Goal: Task Accomplishment & Management: Manage account settings

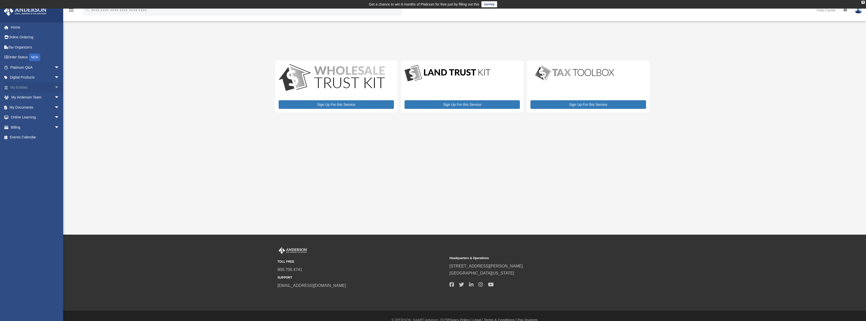
click at [22, 86] on link "My Entities arrow_drop_down" at bounding box center [35, 87] width 63 height 10
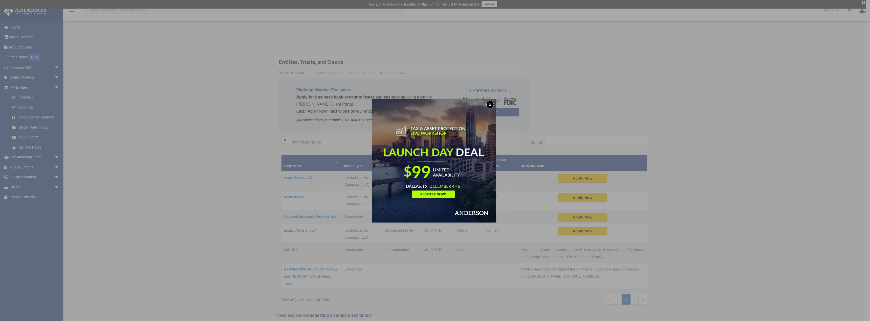
click at [493, 104] on button "x" at bounding box center [490, 105] width 8 height 8
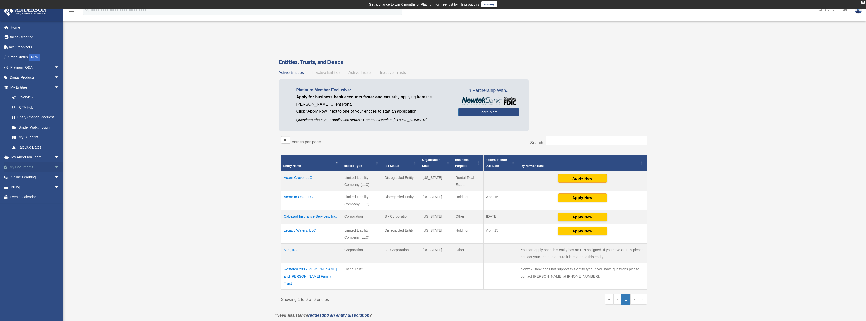
click at [24, 167] on link "My Documents arrow_drop_down" at bounding box center [35, 167] width 63 height 10
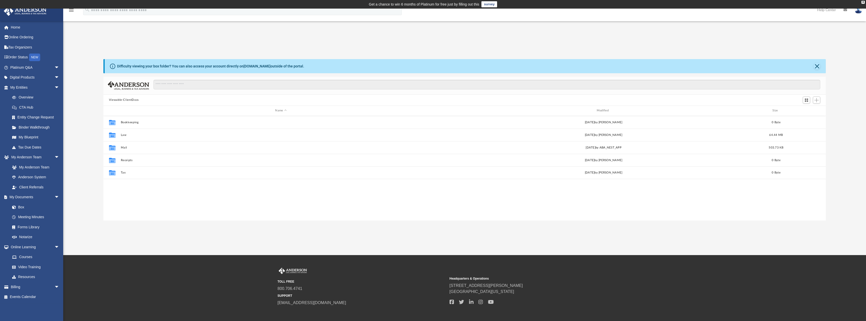
scroll to position [111, 719]
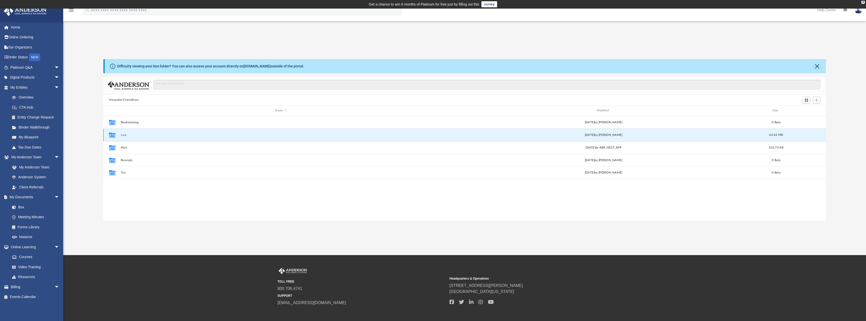
click at [124, 135] on button "Law" at bounding box center [281, 134] width 320 height 3
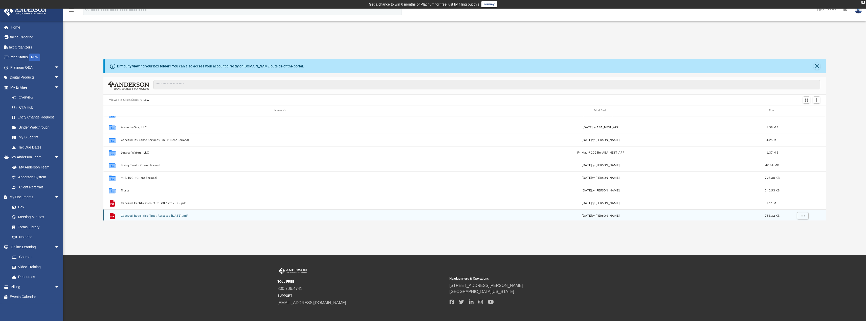
scroll to position [0, 0]
click at [815, 100] on button "Add" at bounding box center [817, 100] width 8 height 7
click at [808, 112] on li "Upload" at bounding box center [809, 110] width 16 height 5
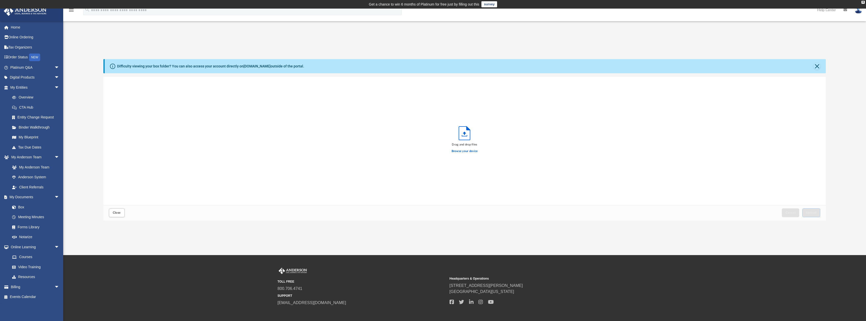
scroll to position [124, 719]
click at [464, 132] on icon "Upload" at bounding box center [465, 133] width 12 height 14
click at [468, 150] on label "Browse your device" at bounding box center [465, 151] width 26 height 5
click at [0, 0] on input "Browse your device" at bounding box center [0, 0] width 0 height 0
click at [812, 210] on button "Upload" at bounding box center [811, 213] width 18 height 9
